Goal: Book appointment/travel/reservation

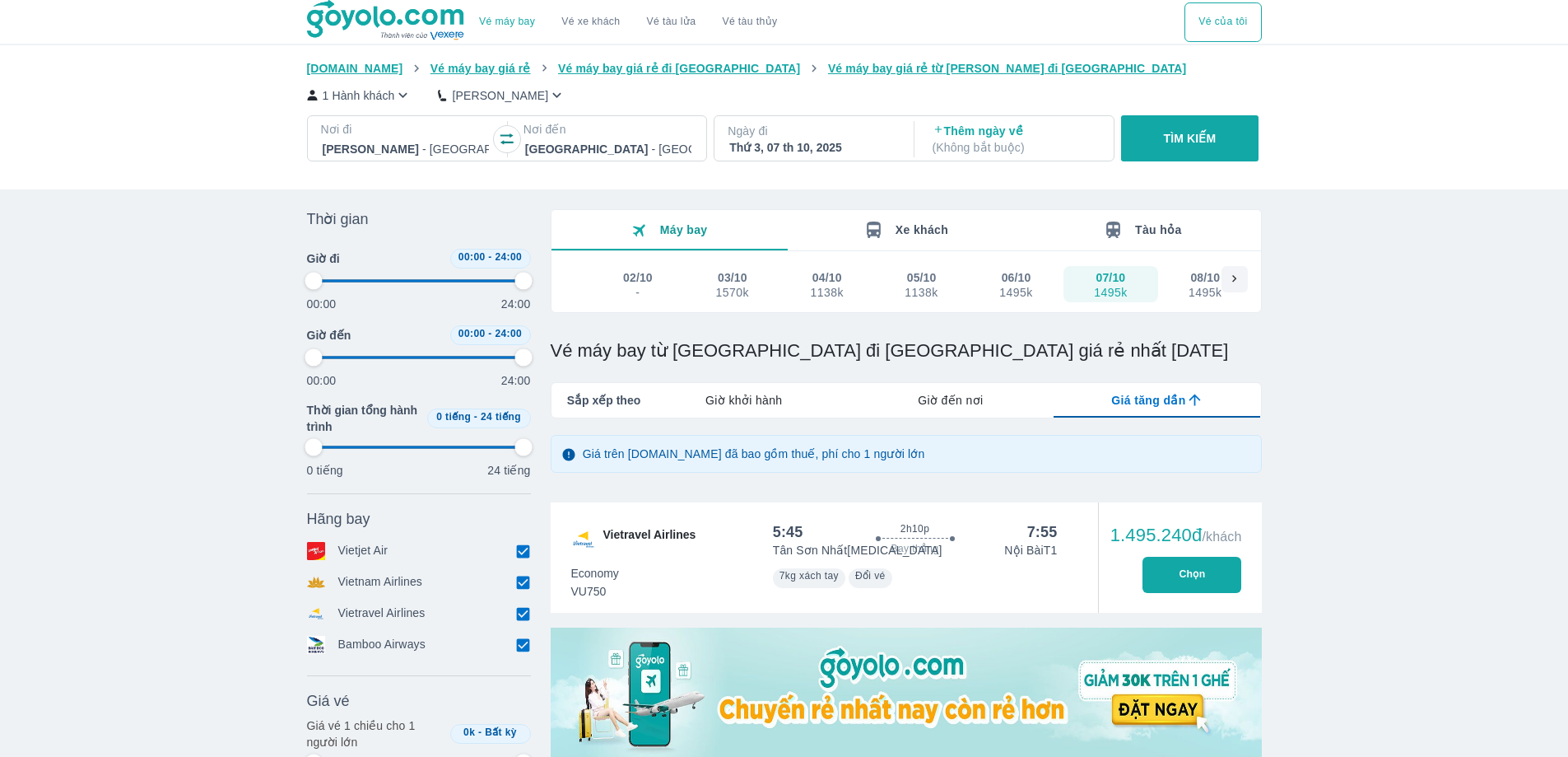
scroll to position [430, 0]
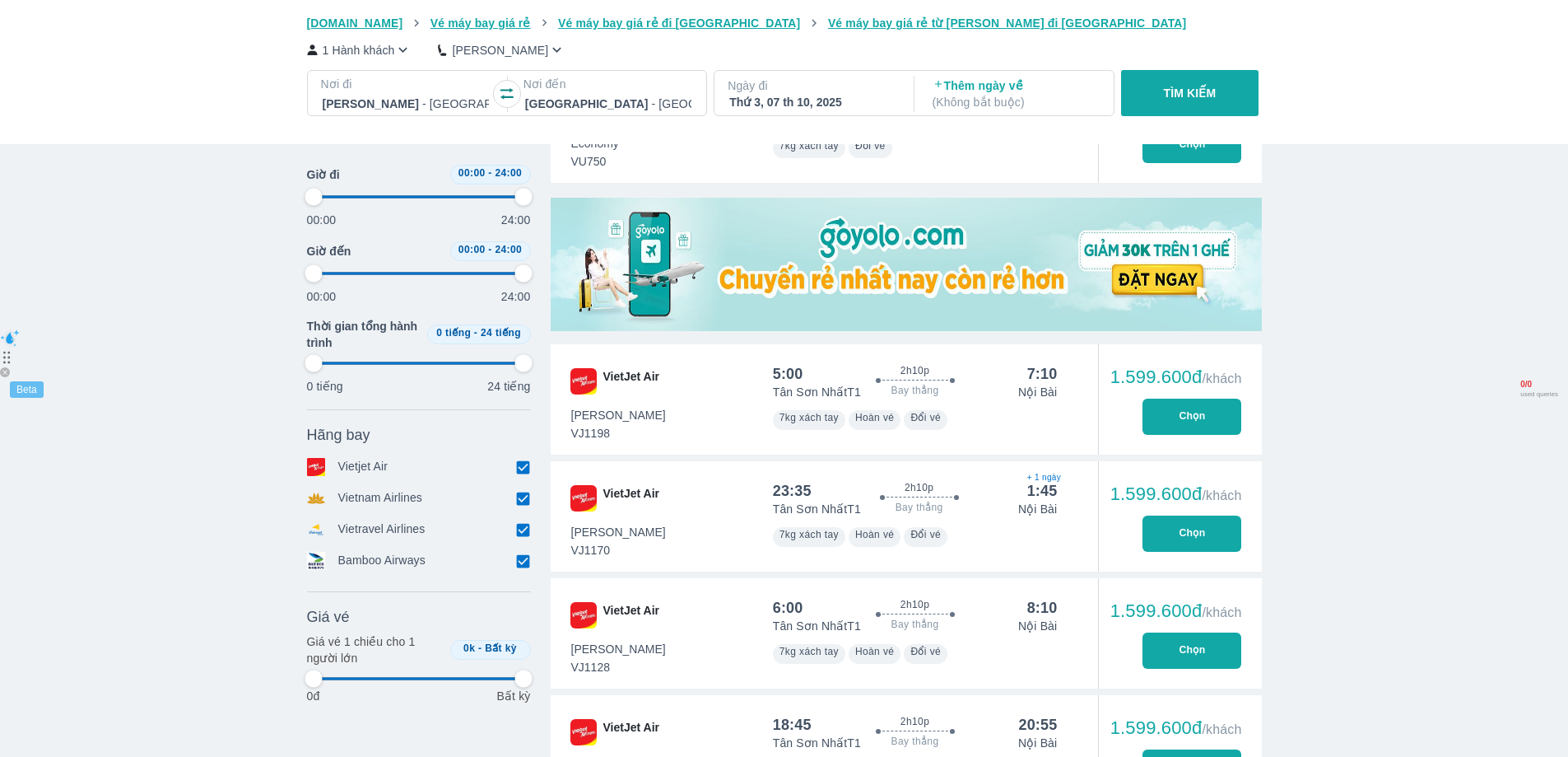
type input "97.9166666666667"
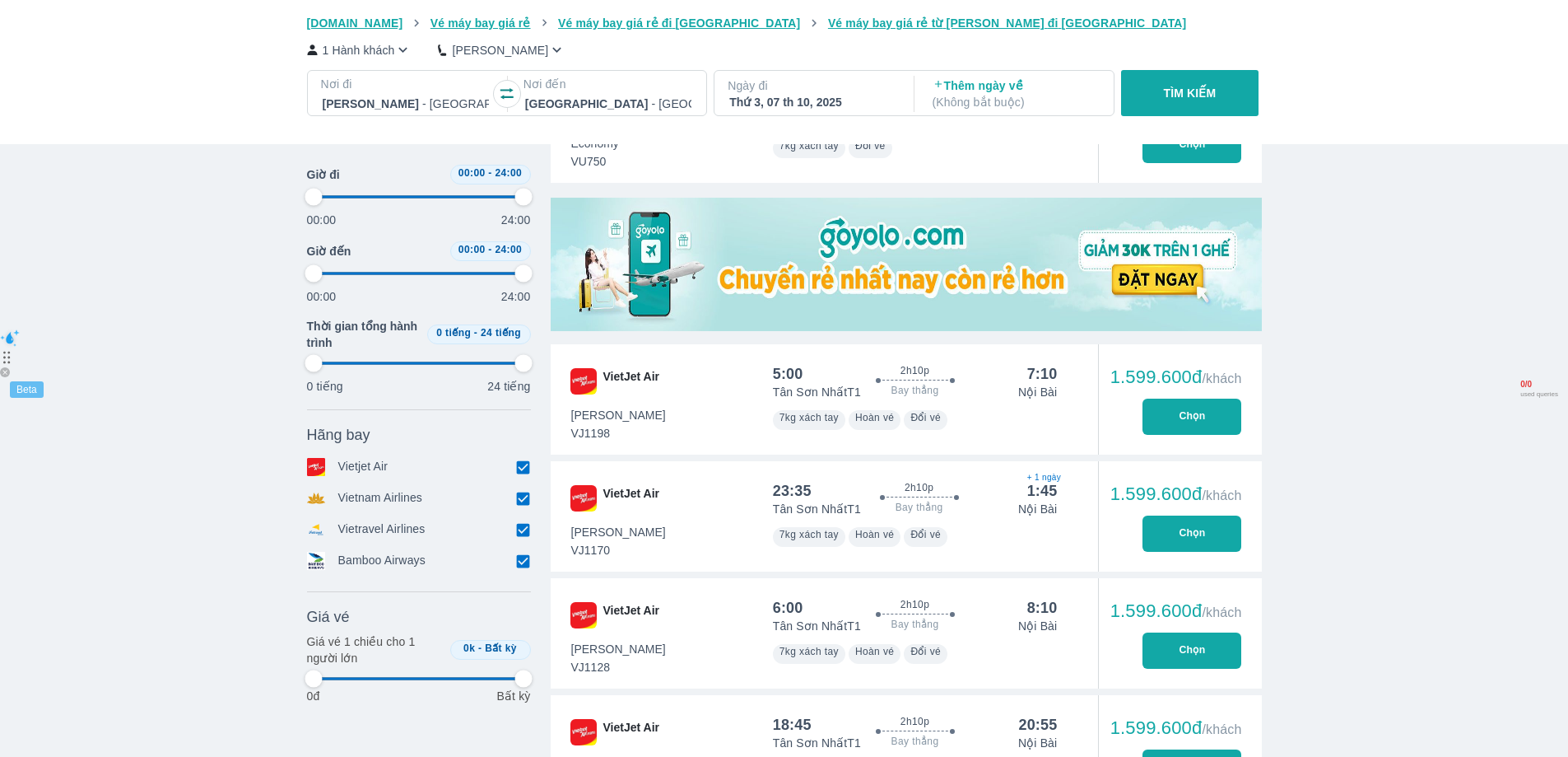
type input "97.9166666666667"
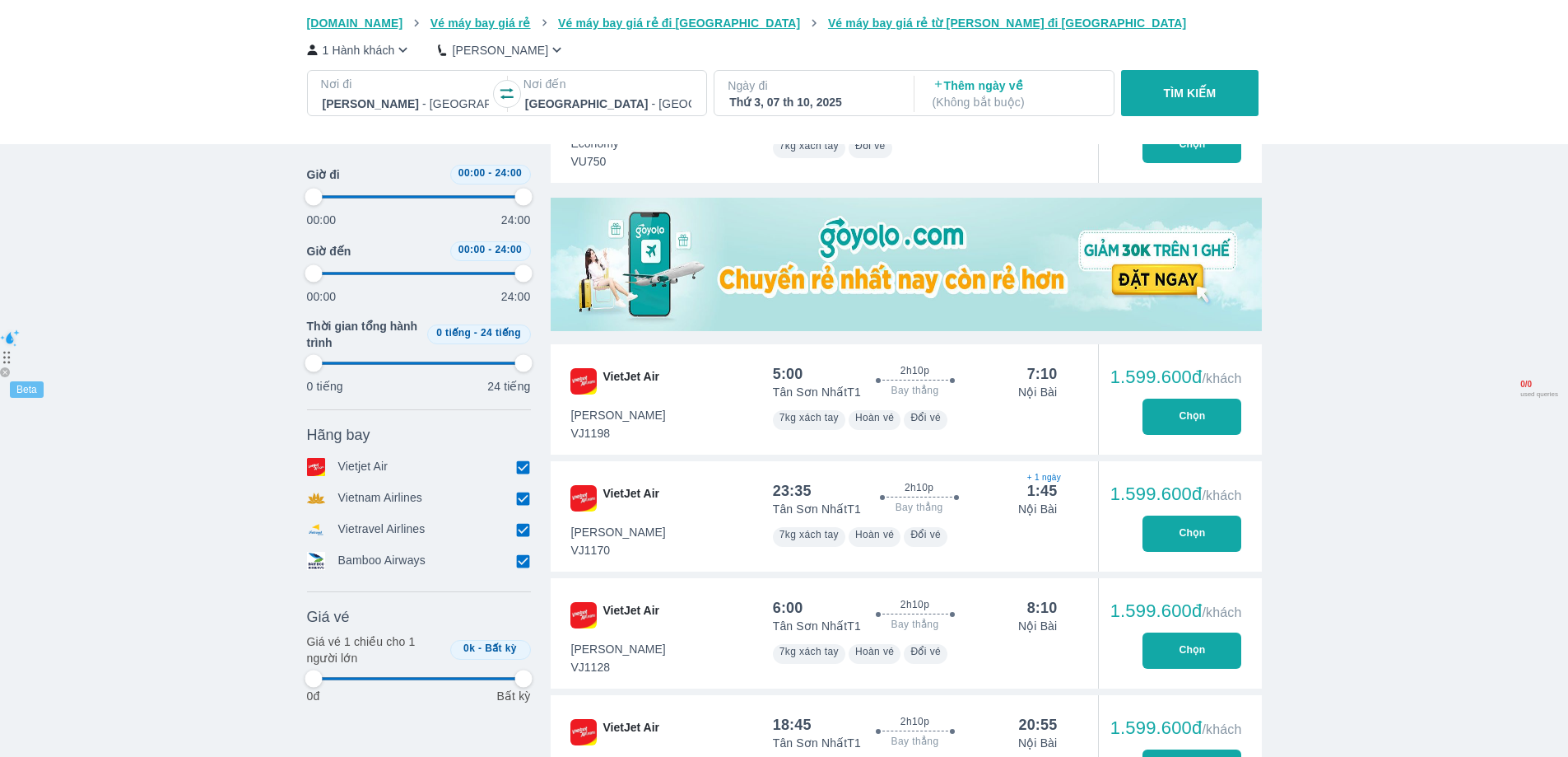
type input "97.9166666666667"
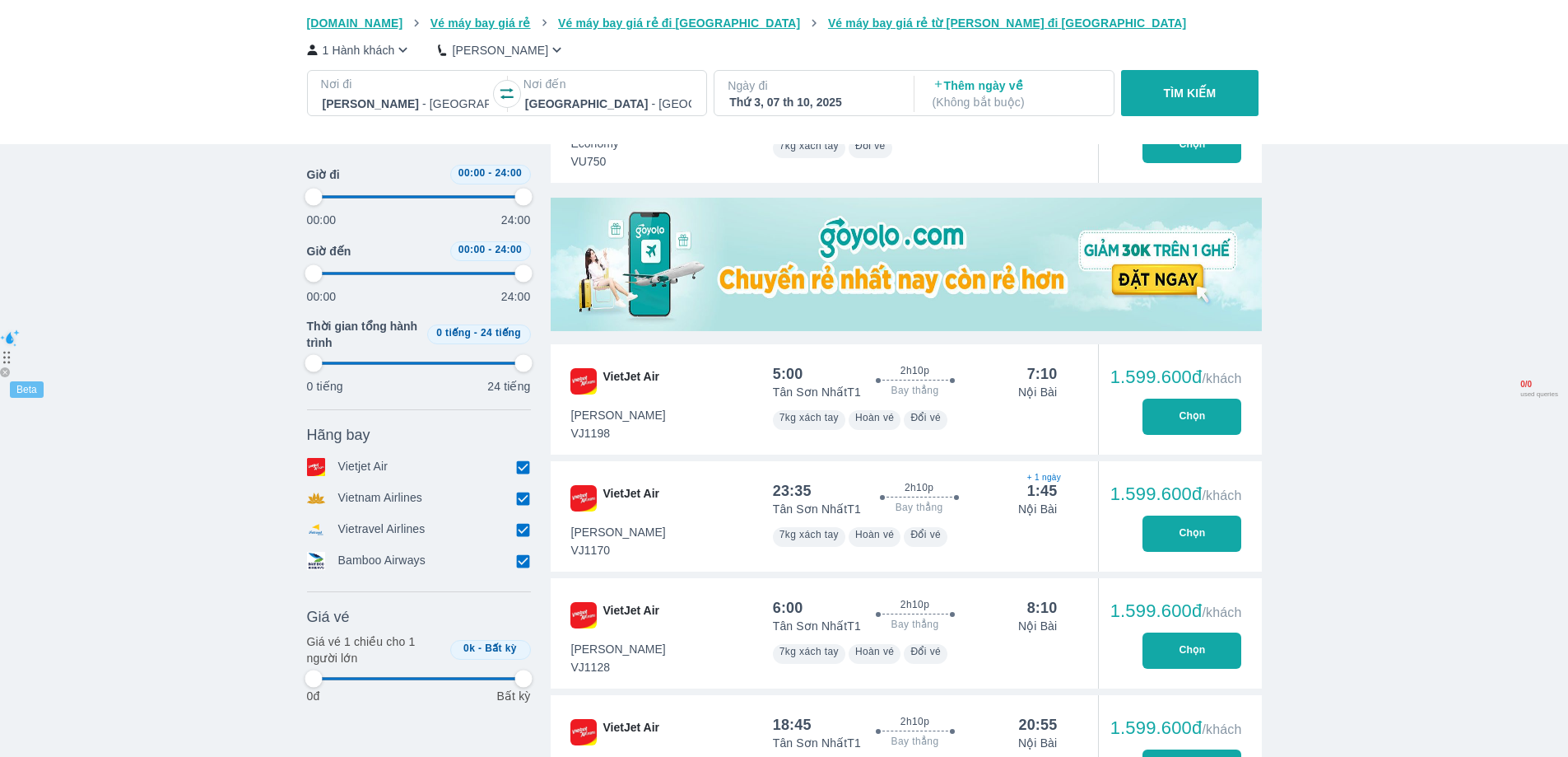
type input "97.9166666666667"
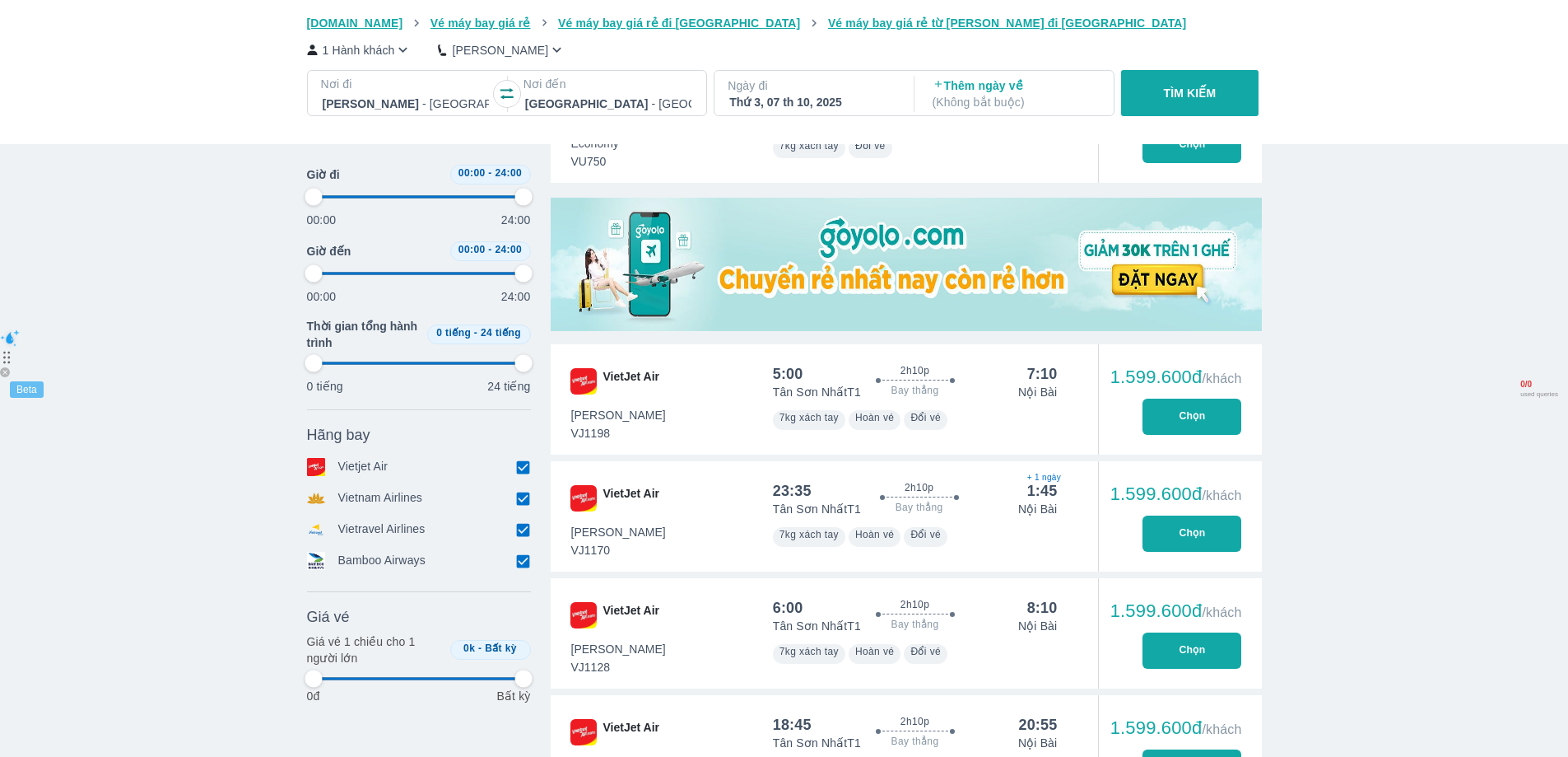
type input "97.9166666666667"
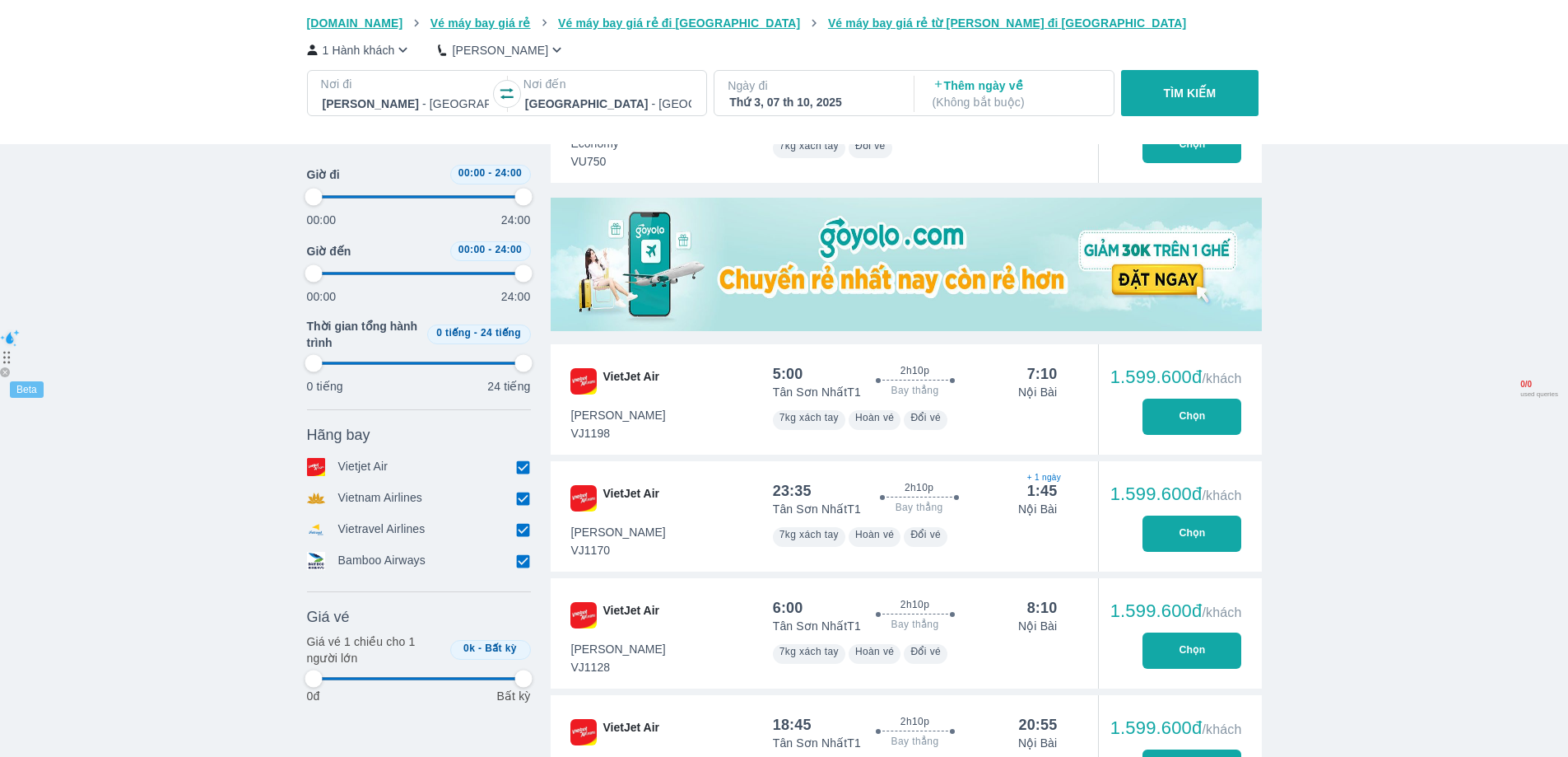
type input "97.9166666666667"
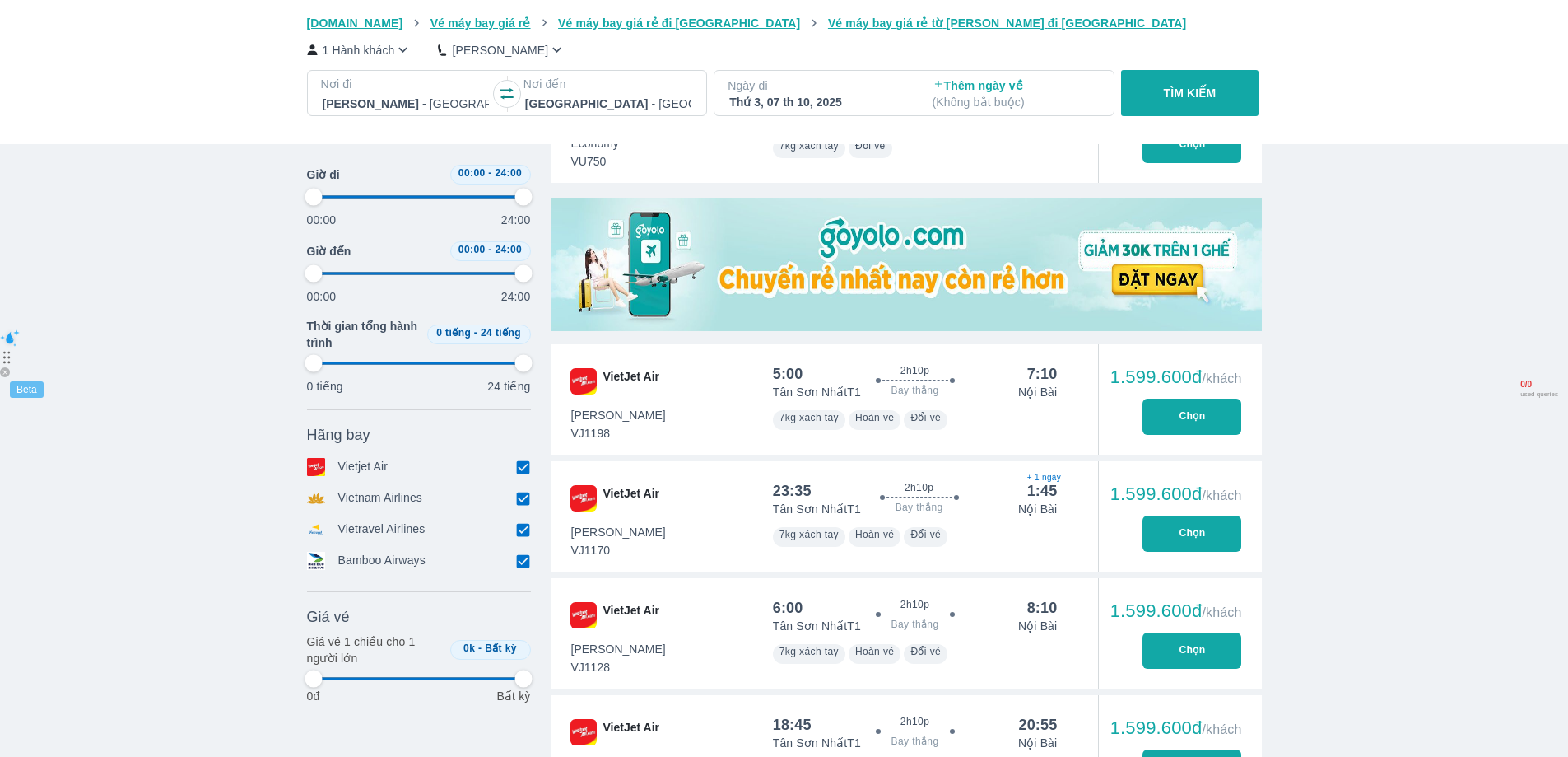
type input "97.9166666666667"
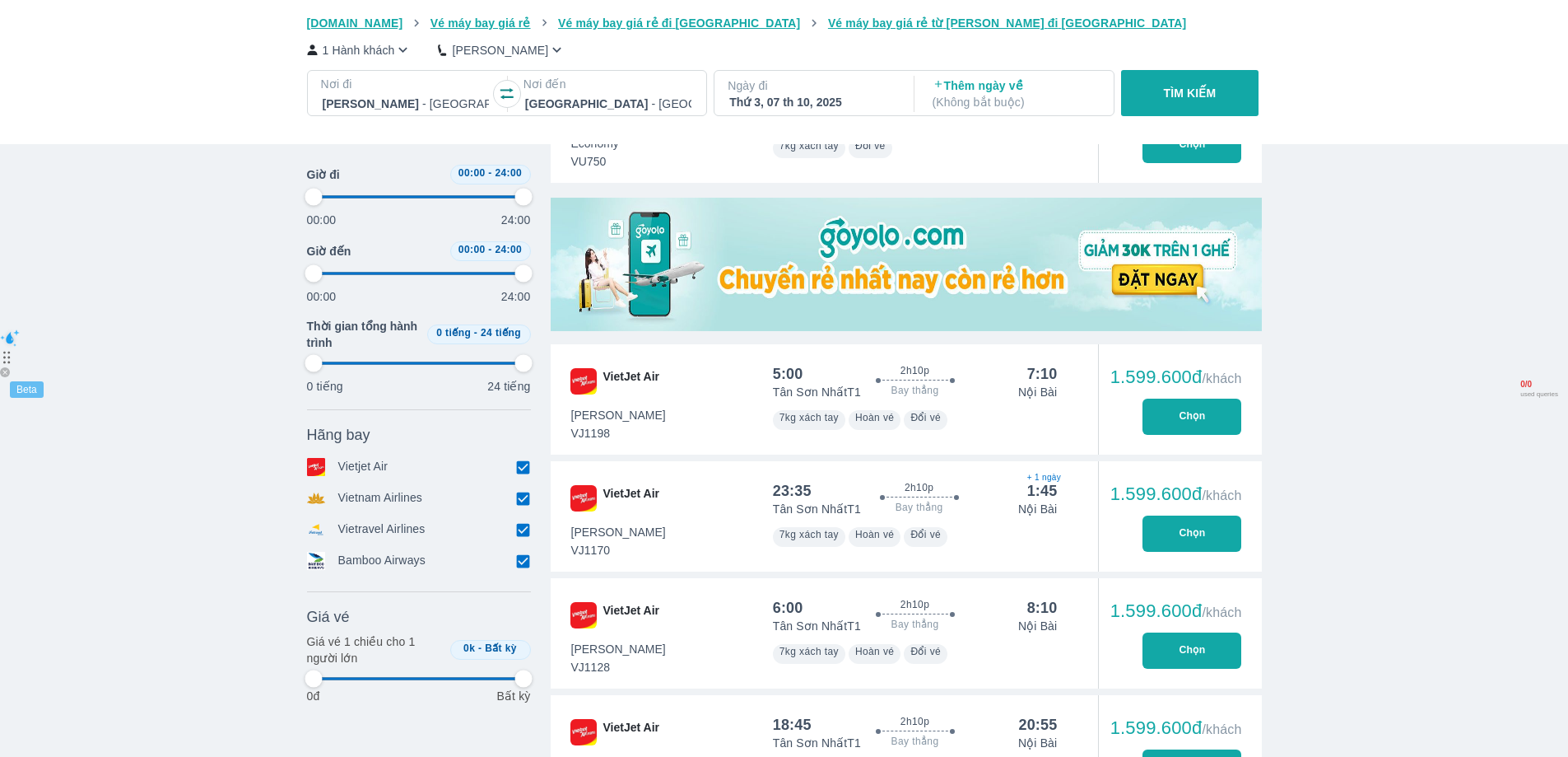
type input "97.9166666666667"
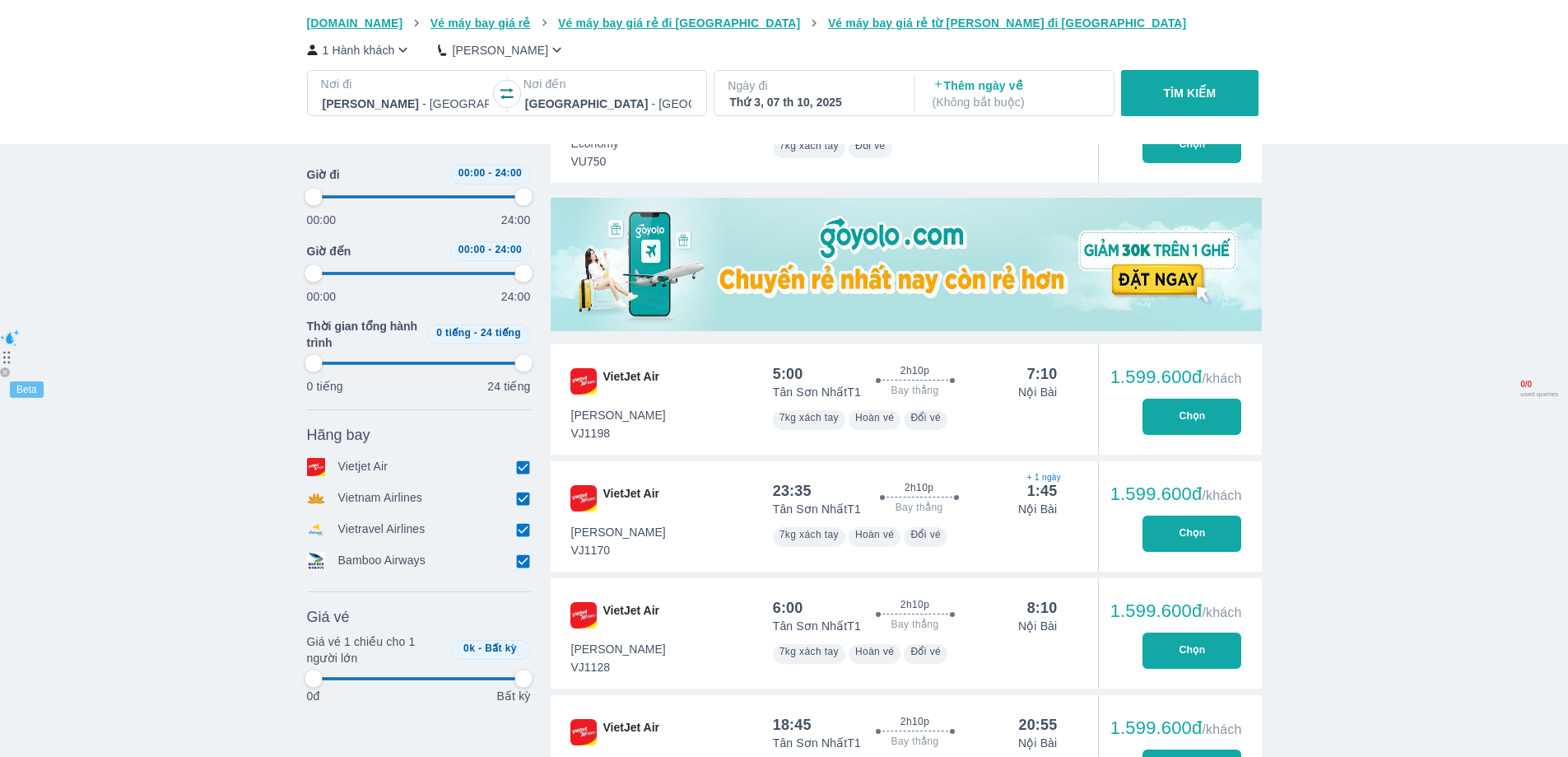
type input "97.9166666666667"
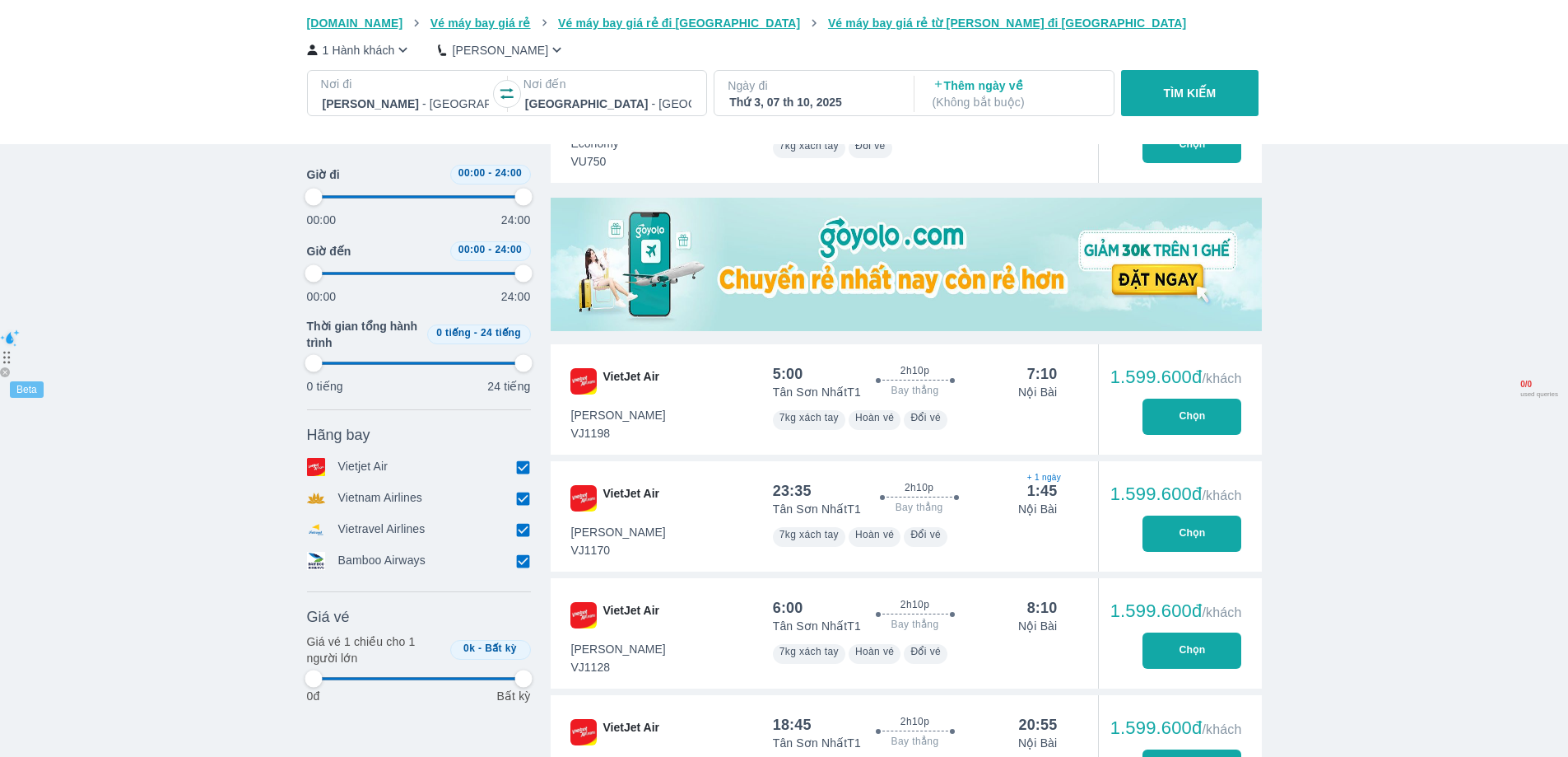
type input "97.9166666666667"
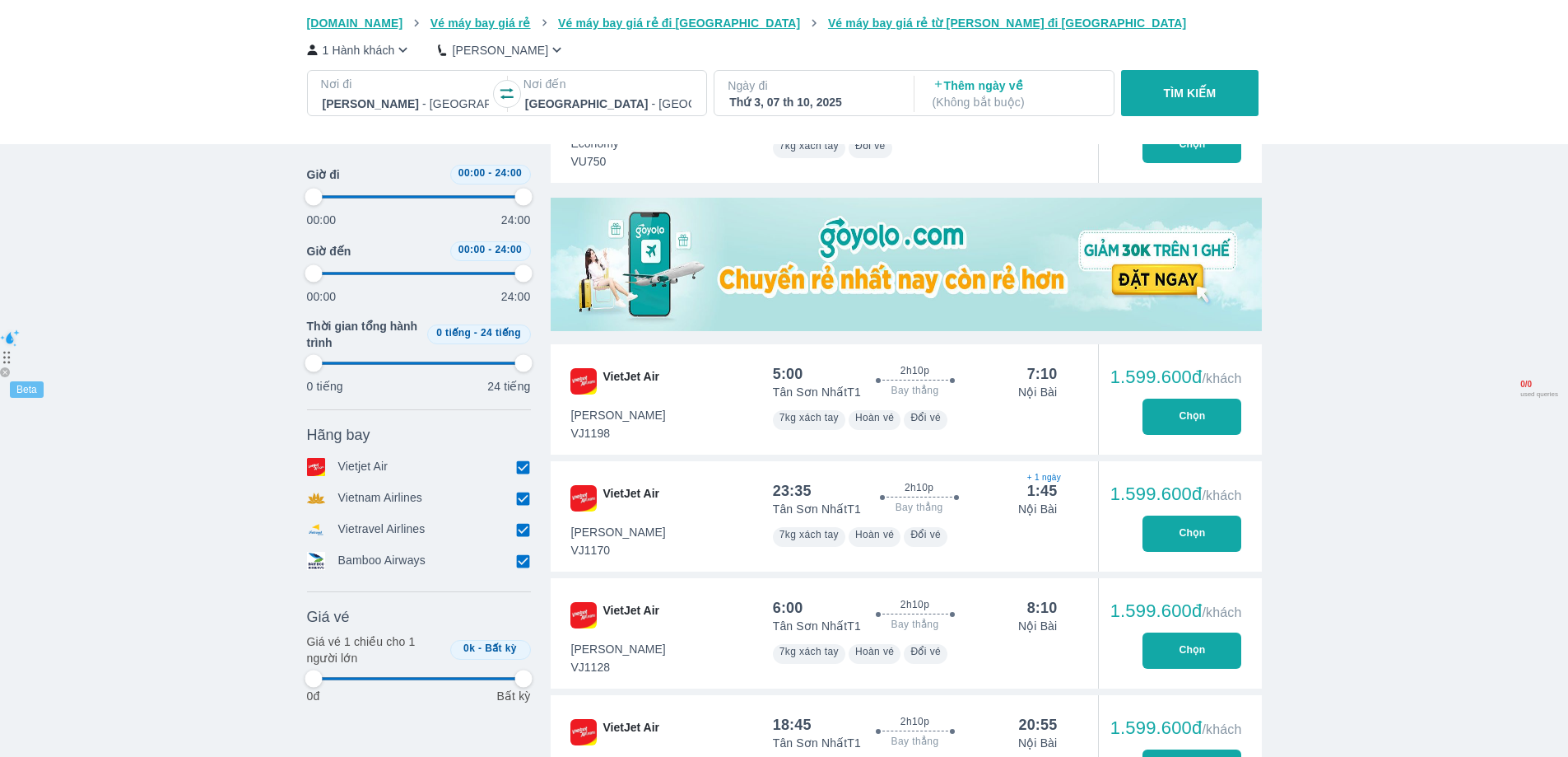
type input "97.9166666666667"
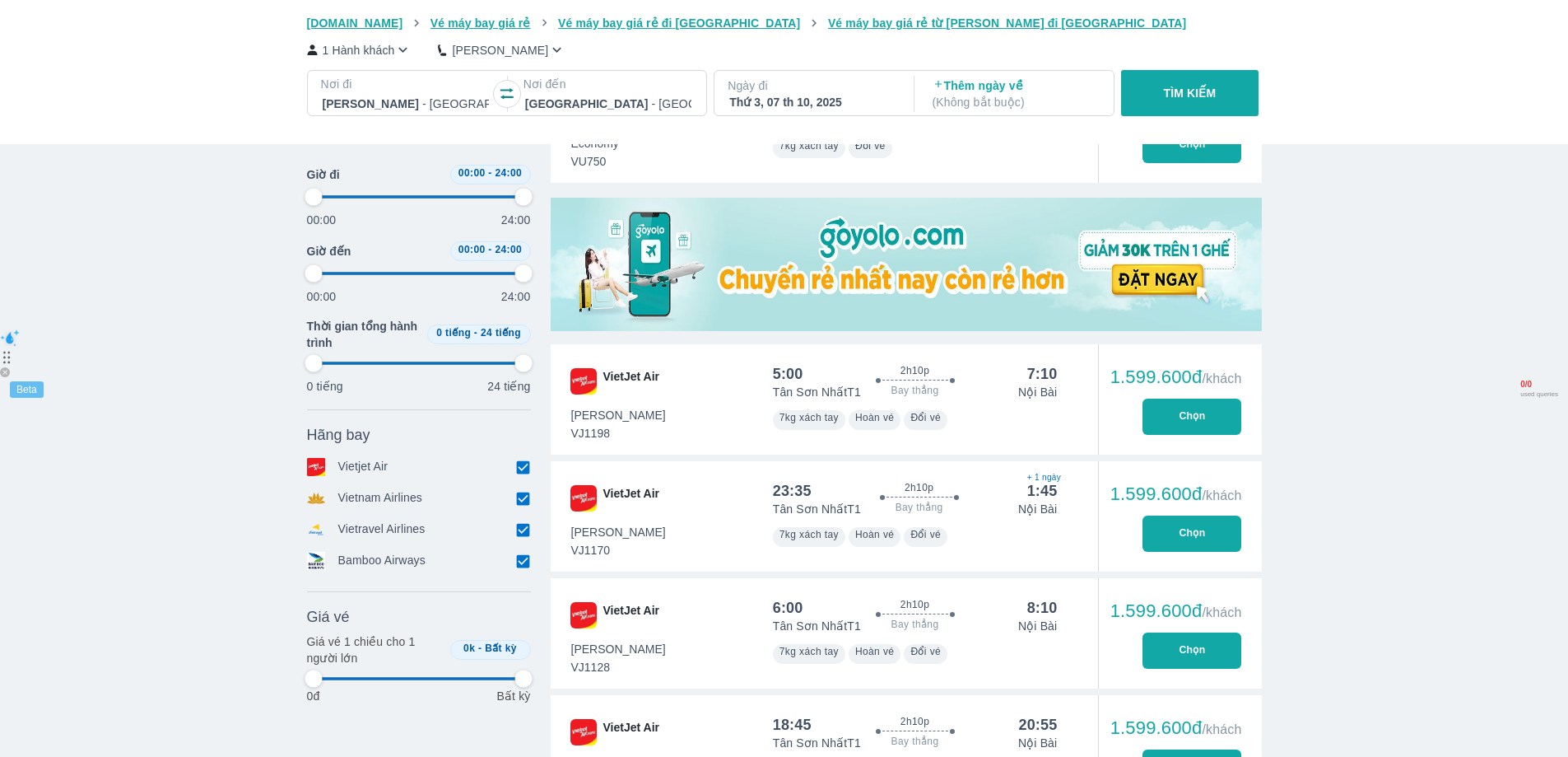
type input "97.9166666666667"
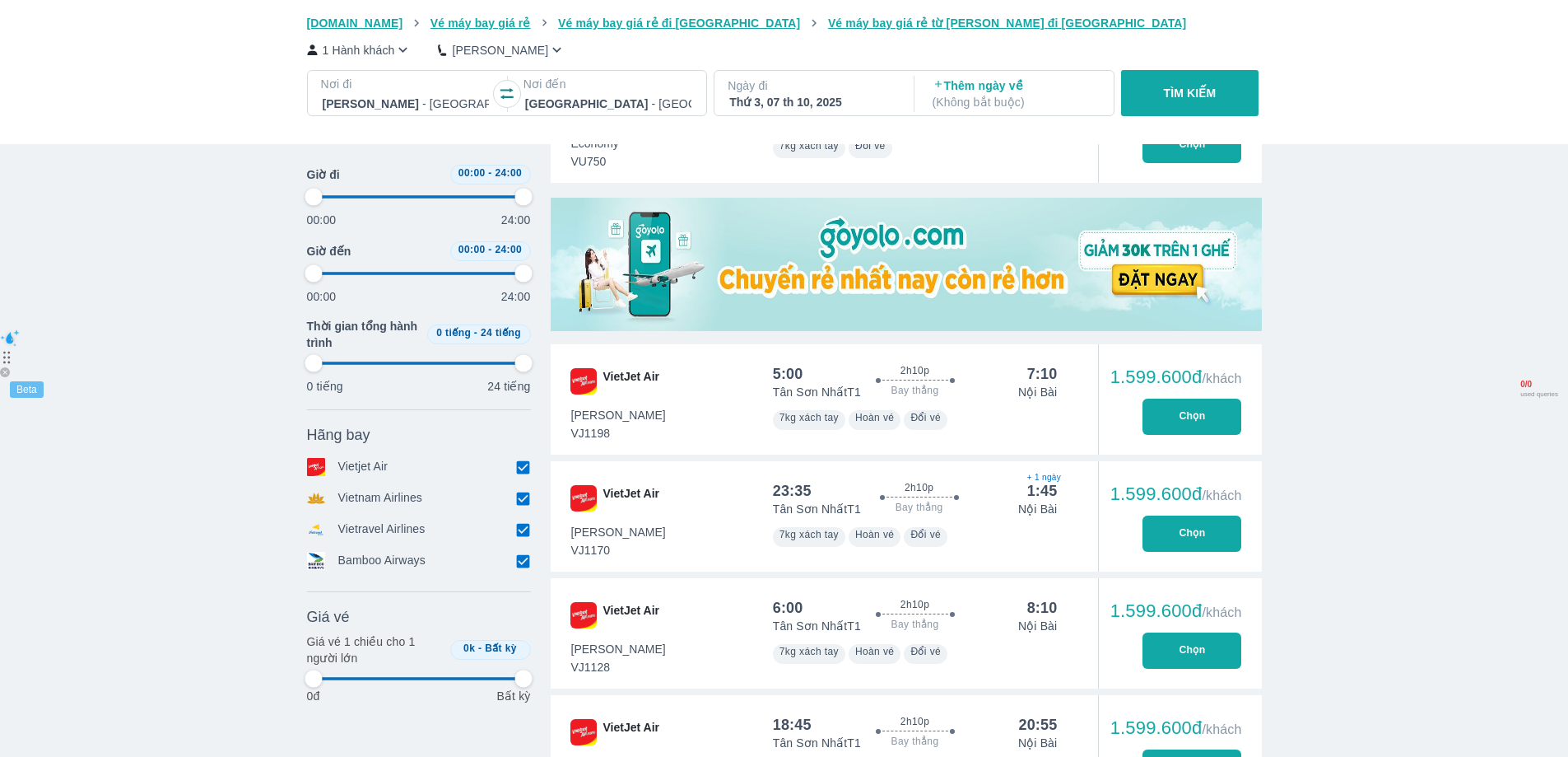
type input "97.9166666666667"
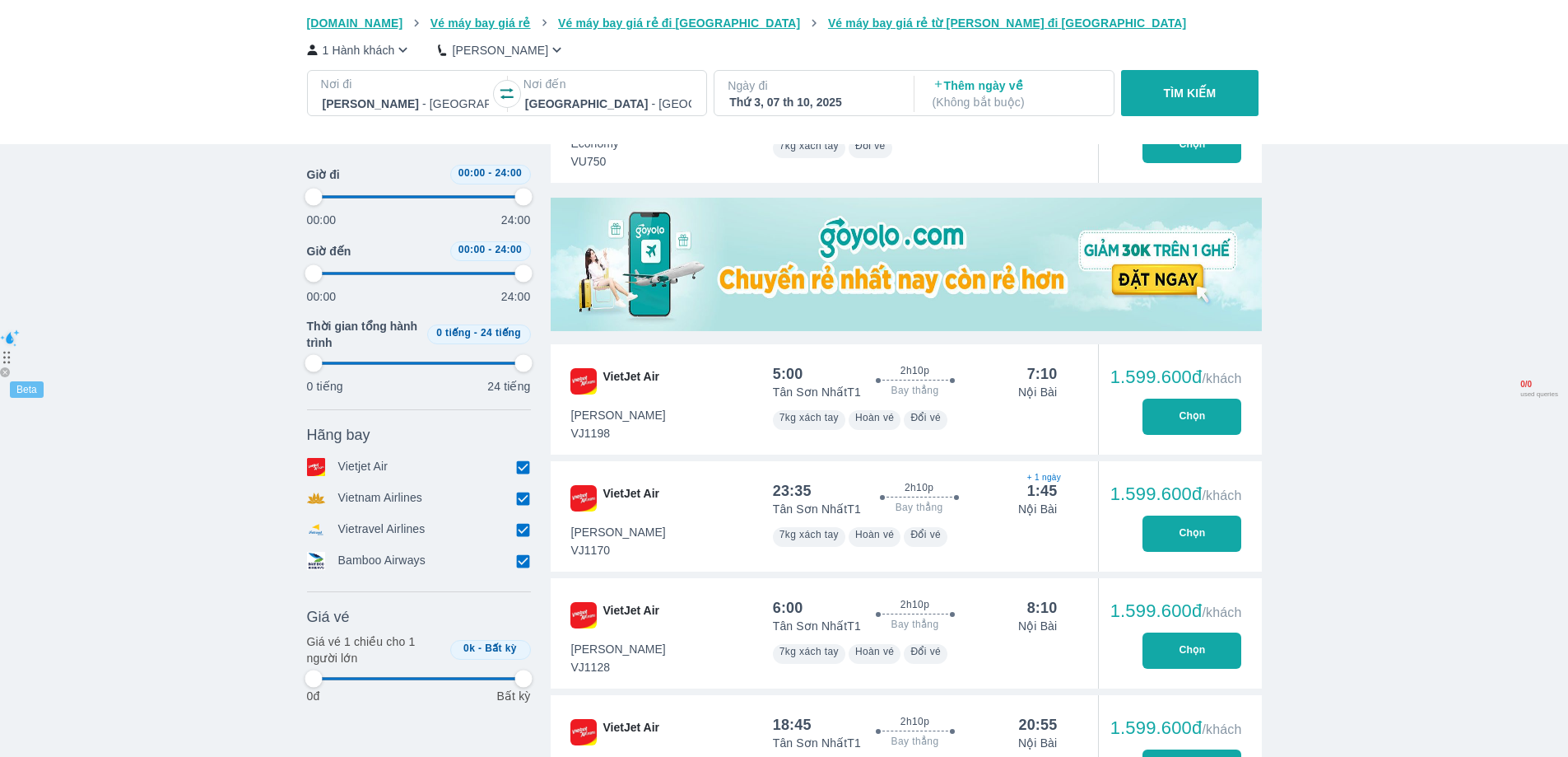
type input "97.9166666666667"
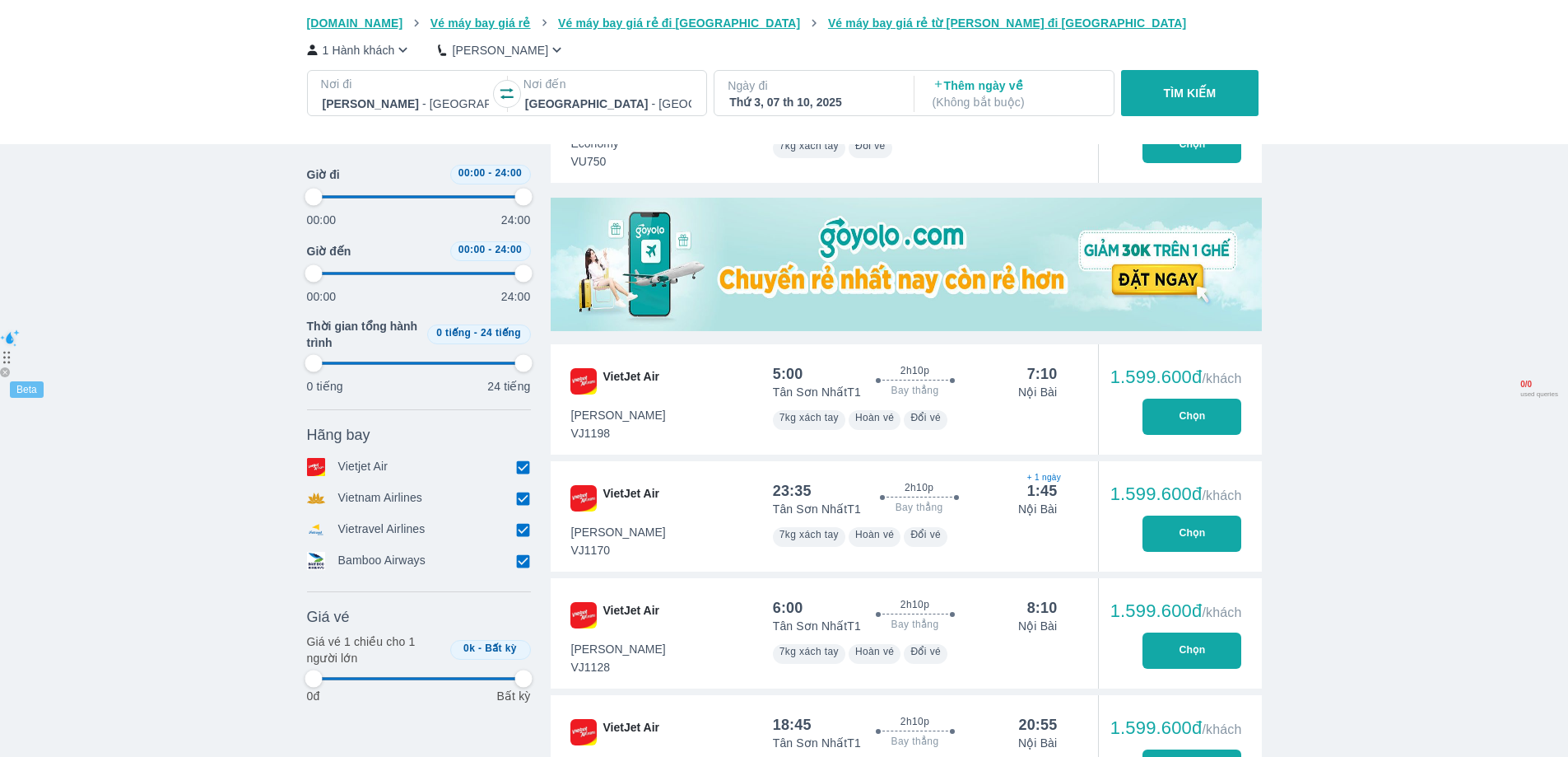
type input "97.9166666666667"
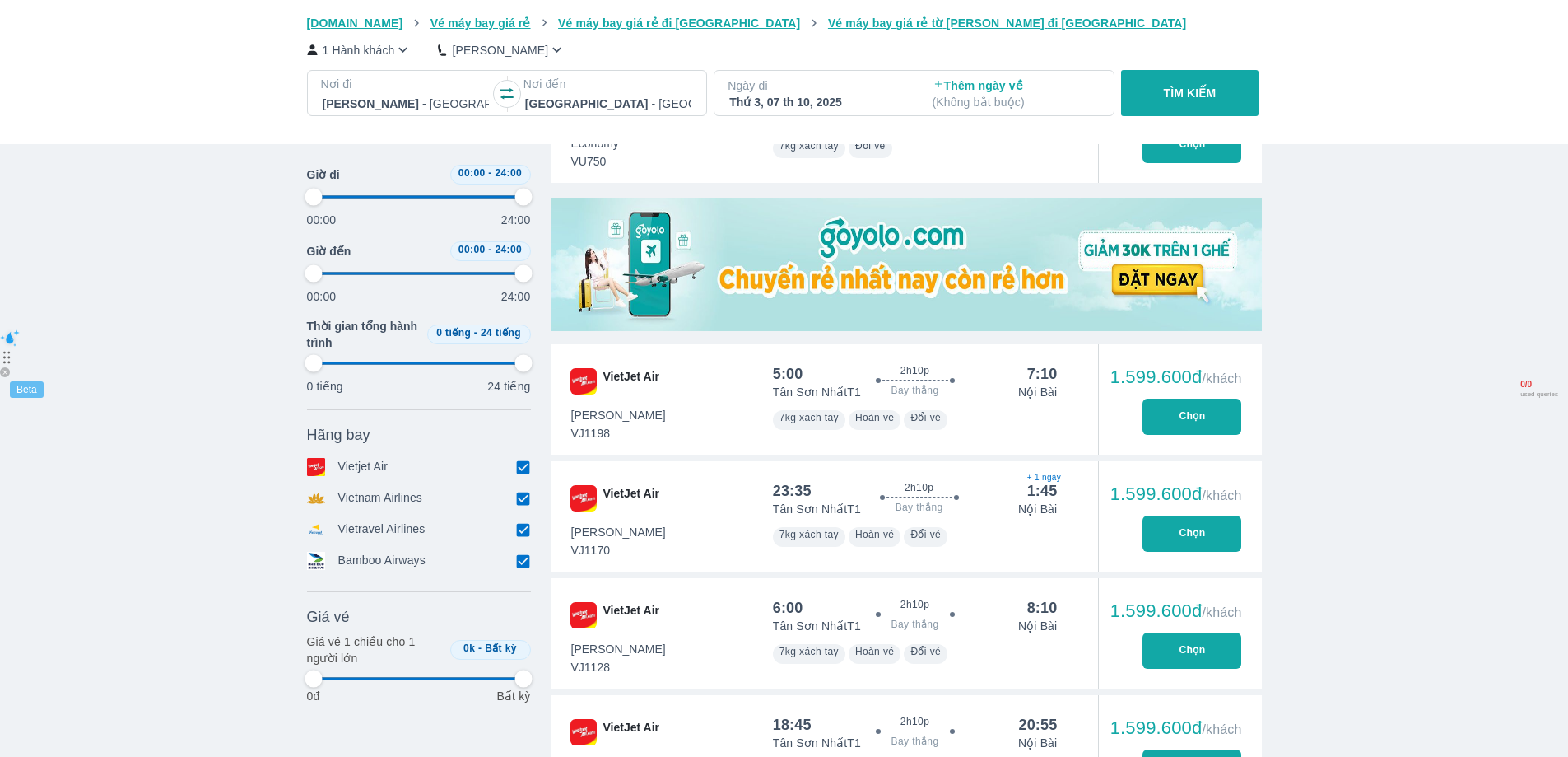
type input "97.9166666666667"
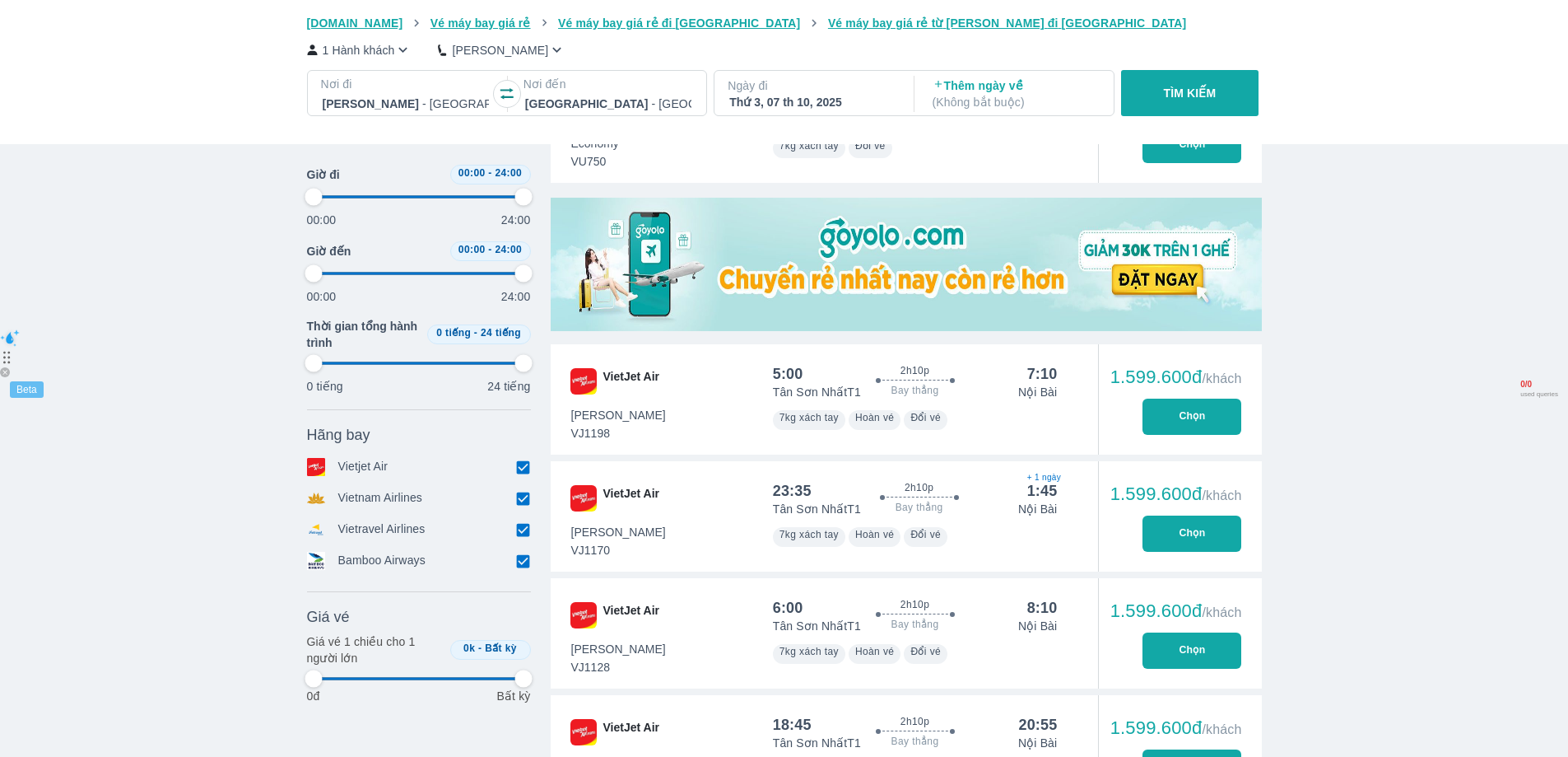
type input "97.9166666666667"
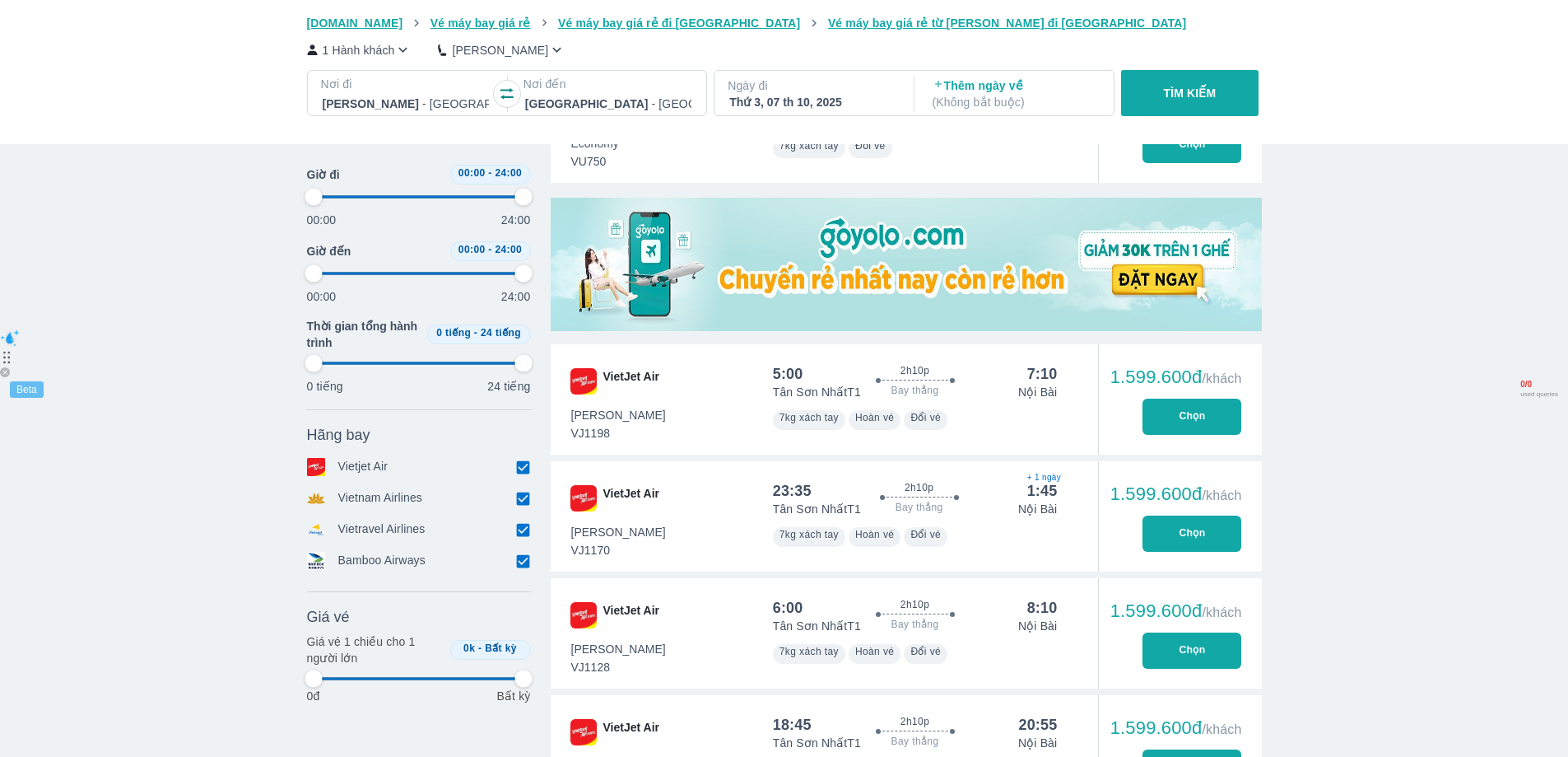
type input "97.9166666666667"
